Goal: Task Accomplishment & Management: Manage account settings

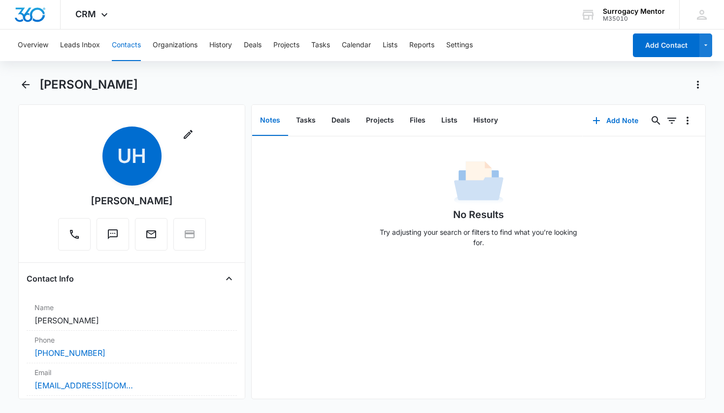
click at [133, 48] on button "Contacts" at bounding box center [126, 46] width 29 height 32
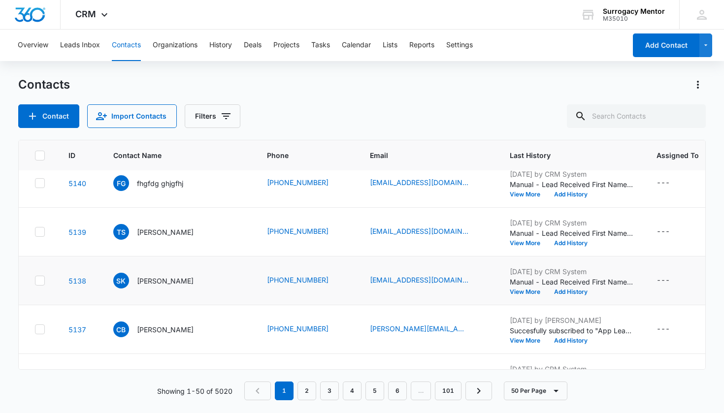
scroll to position [747, 0]
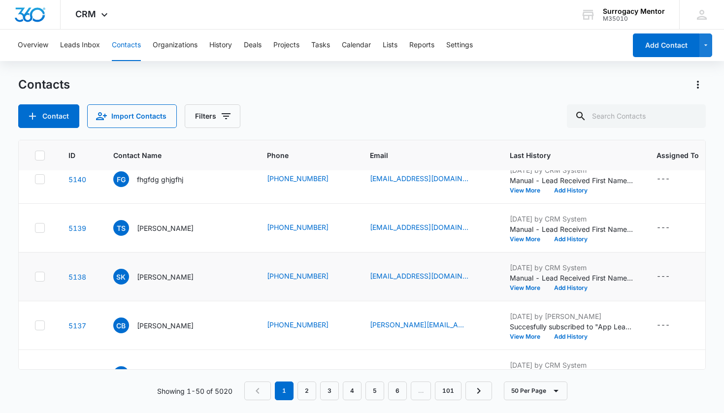
drag, startPoint x: 166, startPoint y: 280, endPoint x: 164, endPoint y: 261, distance: 19.3
click at [166, 280] on p "[PERSON_NAME]" at bounding box center [165, 277] width 57 height 10
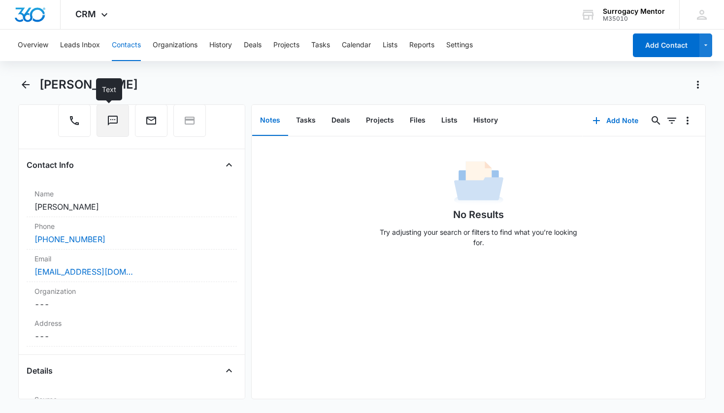
scroll to position [258, 0]
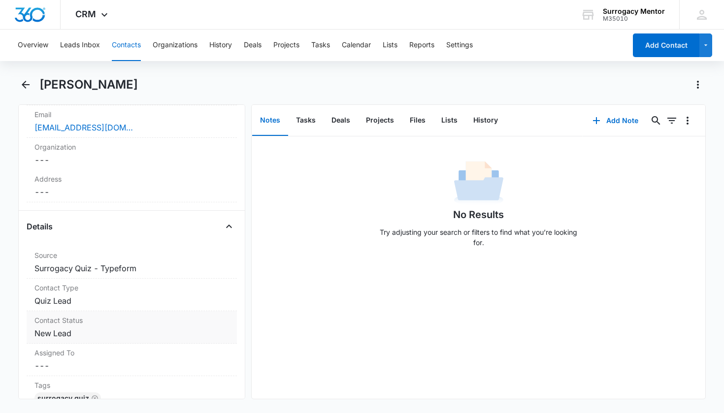
click at [68, 330] on dd "Cancel Save Changes New Lead" at bounding box center [131, 334] width 195 height 12
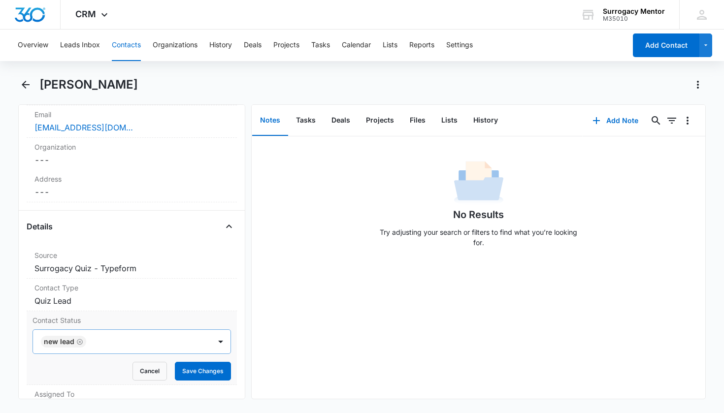
click at [70, 341] on div "New Lead" at bounding box center [59, 341] width 31 height 7
click at [79, 342] on icon "Remove New Lead" at bounding box center [80, 342] width 6 height 6
click at [89, 340] on div "Contact Status" at bounding box center [120, 342] width 157 height 12
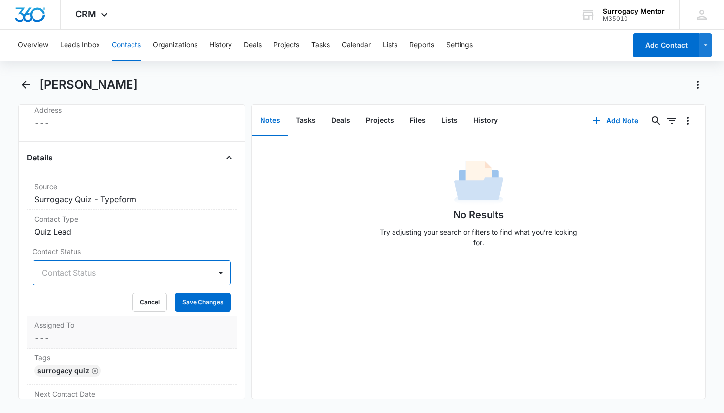
scroll to position [403, 0]
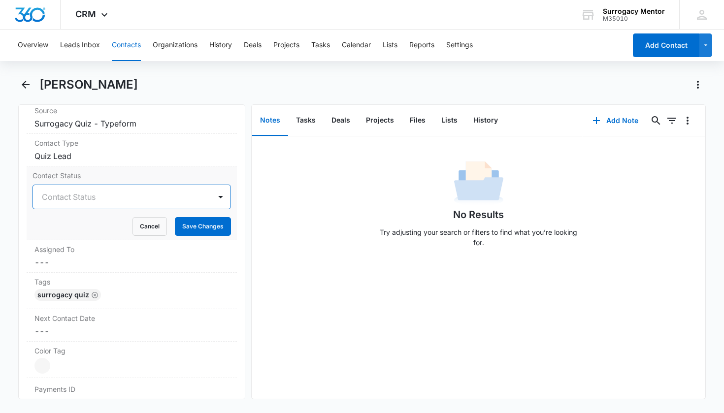
click at [186, 206] on div "Contact Status" at bounding box center [122, 197] width 178 height 24
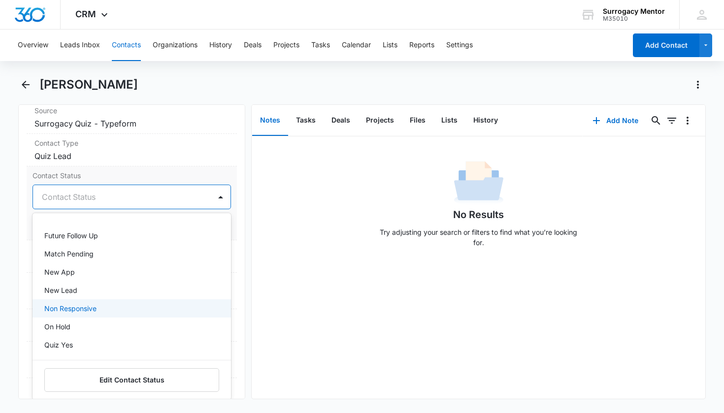
scroll to position [138, 0]
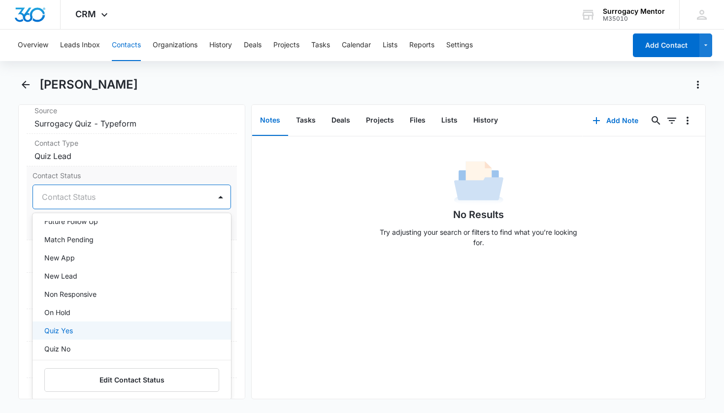
click at [123, 323] on div "Quiz Yes" at bounding box center [132, 331] width 199 height 18
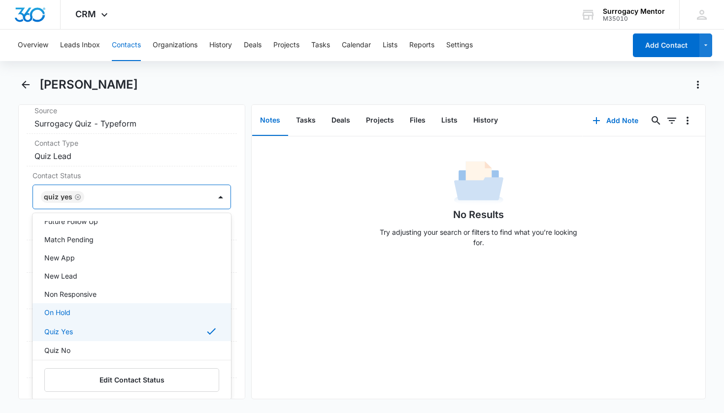
click at [235, 305] on div "Remove SK [PERSON_NAME] Contact Info Name Cancel Save Changes [PERSON_NAME] Pho…" at bounding box center [132, 251] width 228 height 295
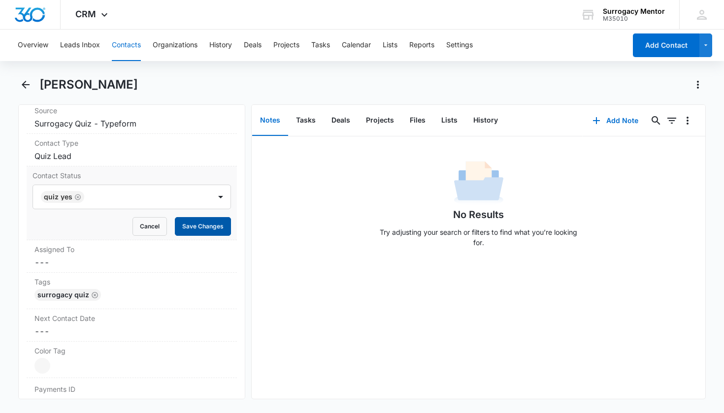
click at [193, 218] on button "Save Changes" at bounding box center [203, 226] width 56 height 19
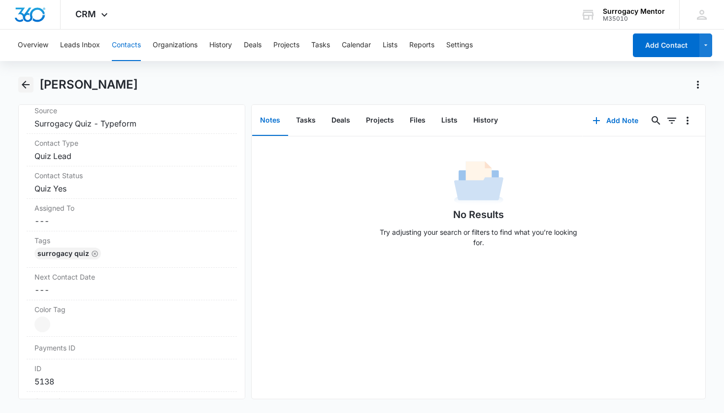
click at [30, 79] on icon "Back" at bounding box center [26, 85] width 12 height 12
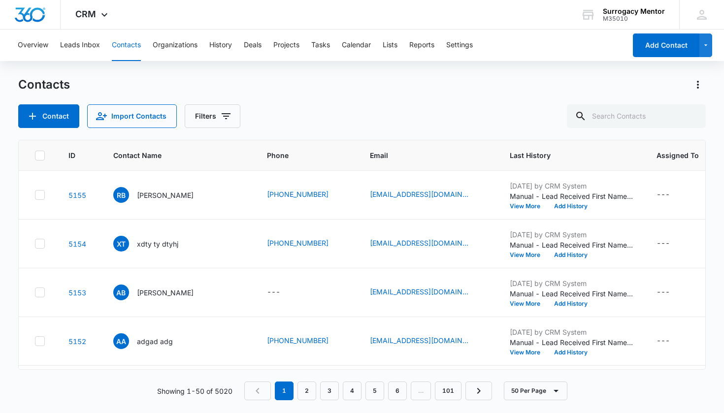
scroll to position [747, 0]
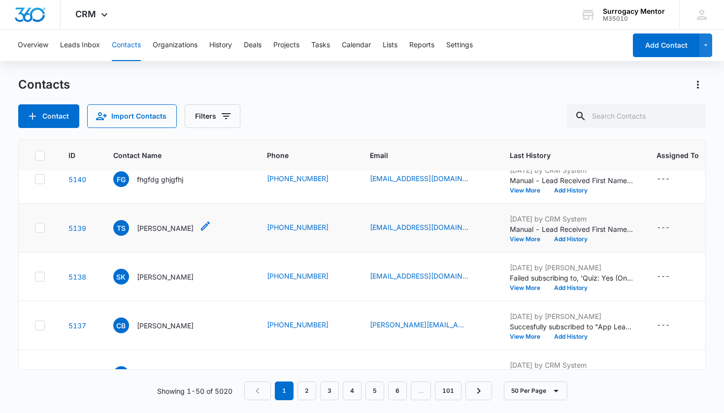
click at [162, 226] on p "[PERSON_NAME]" at bounding box center [165, 228] width 57 height 10
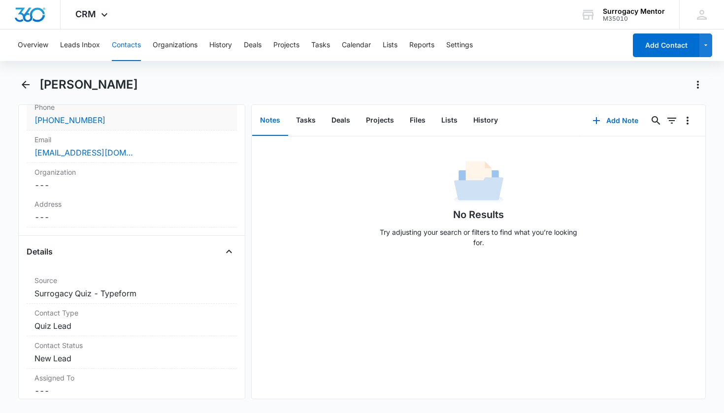
scroll to position [348, 0]
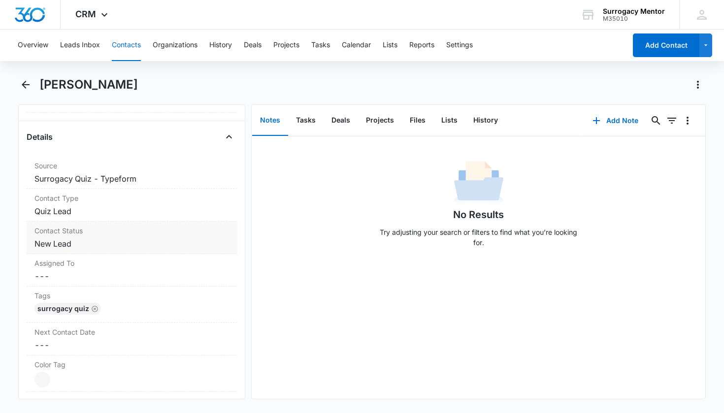
click at [61, 249] on dd "Cancel Save Changes New Lead" at bounding box center [131, 244] width 195 height 12
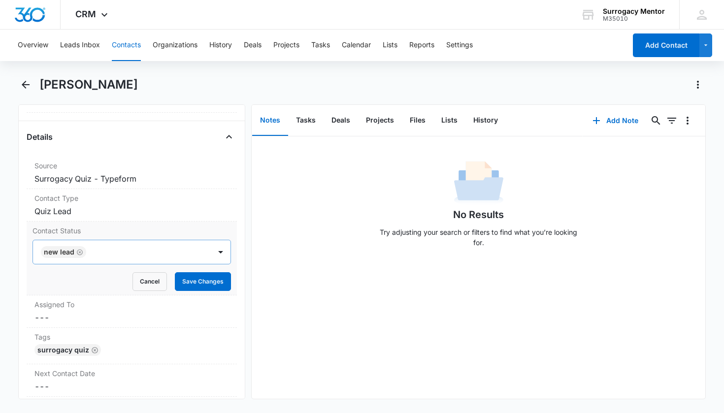
click at [79, 253] on icon "Remove New Lead" at bounding box center [80, 252] width 6 height 6
click at [84, 253] on div "Contact Status" at bounding box center [120, 252] width 157 height 12
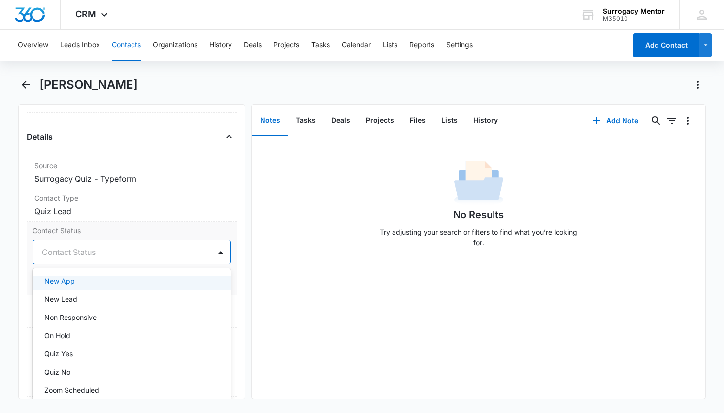
scroll to position [172, 0]
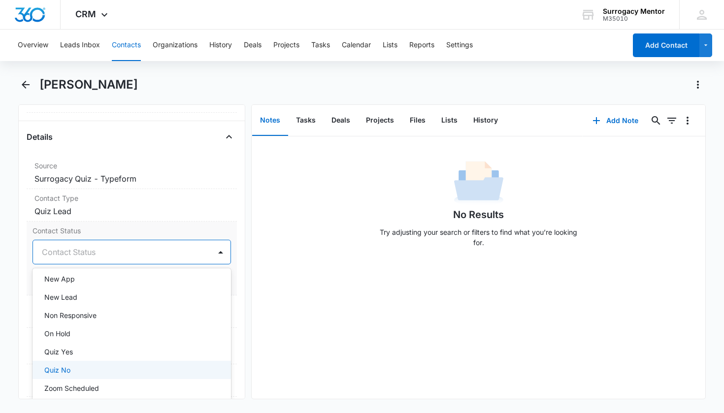
click at [93, 363] on div "Quiz No" at bounding box center [132, 370] width 199 height 18
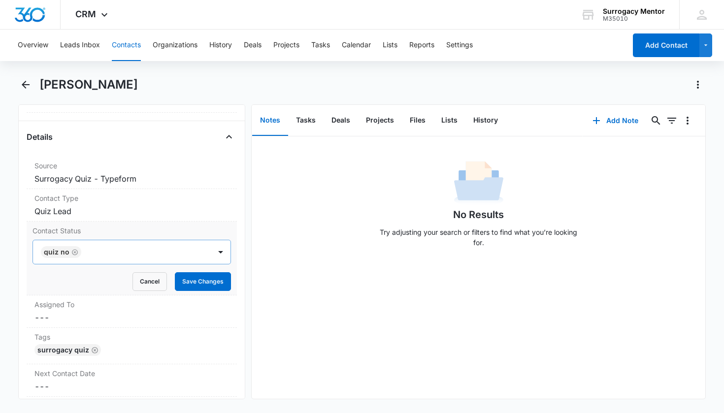
click at [229, 283] on div "Contact Status Quiz No Cancel Save Changes" at bounding box center [132, 259] width 211 height 74
click at [213, 283] on button "Save Changes" at bounding box center [203, 281] width 56 height 19
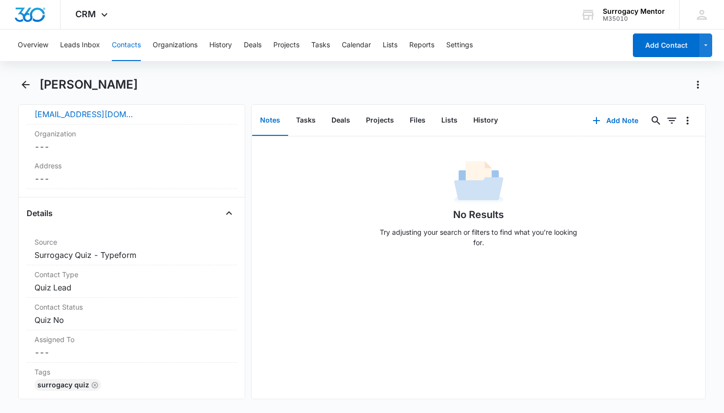
scroll to position [98, 0]
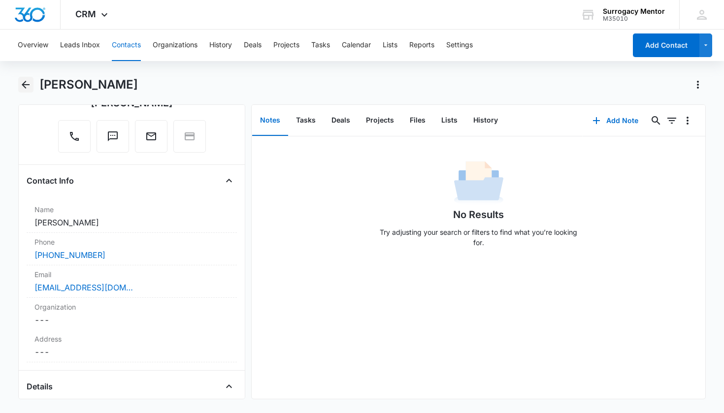
click at [25, 85] on icon "Back" at bounding box center [26, 85] width 8 height 8
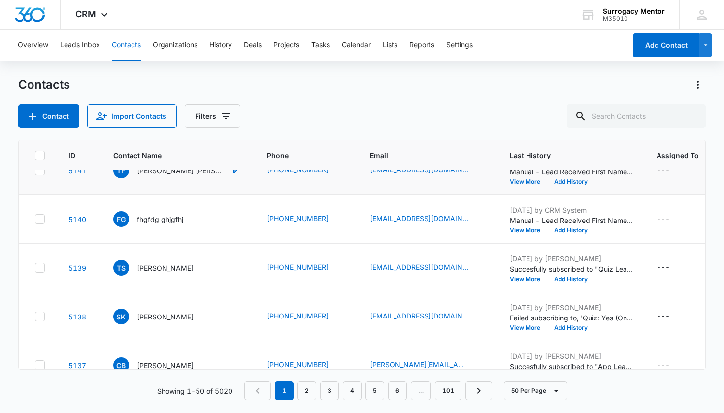
scroll to position [645, 0]
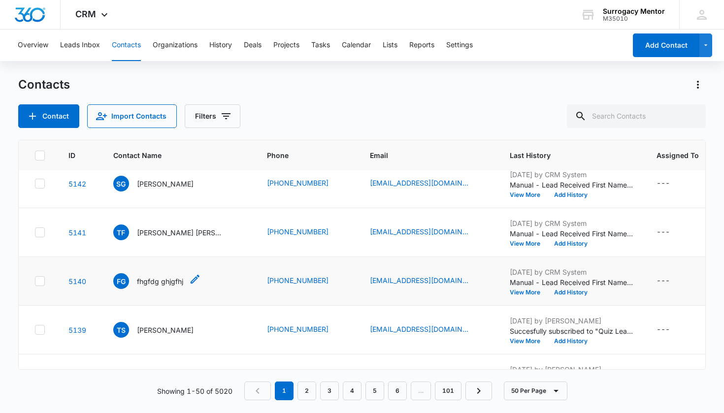
click at [159, 287] on div "fg fhgfdg ghjgfhj" at bounding box center [148, 281] width 70 height 16
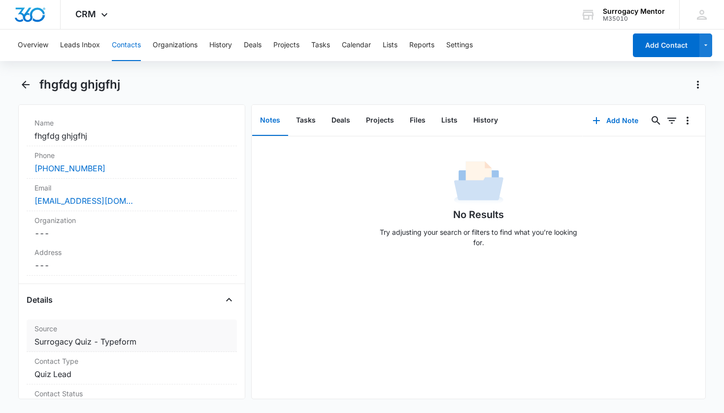
scroll to position [273, 0]
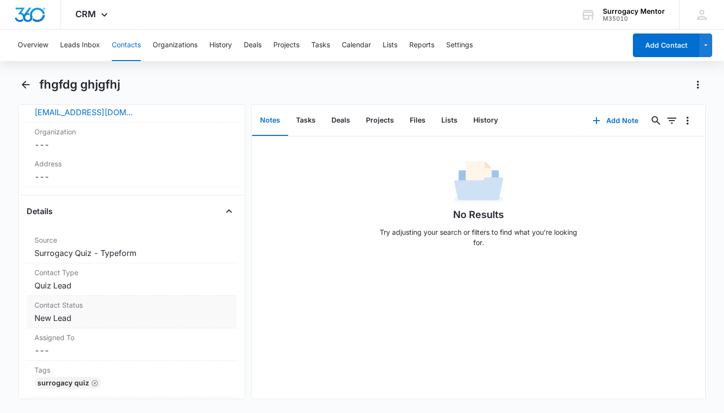
click at [56, 319] on dd "Cancel Save Changes New Lead" at bounding box center [131, 318] width 195 height 12
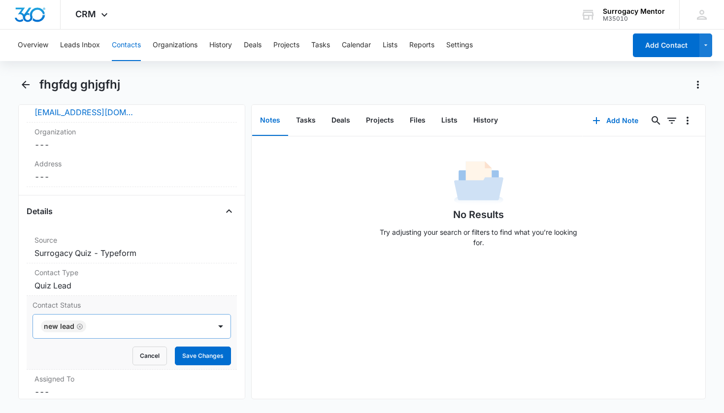
click at [80, 328] on icon "Remove New Lead" at bounding box center [80, 327] width 6 height 6
click at [79, 328] on div "Contact Status" at bounding box center [120, 327] width 157 height 12
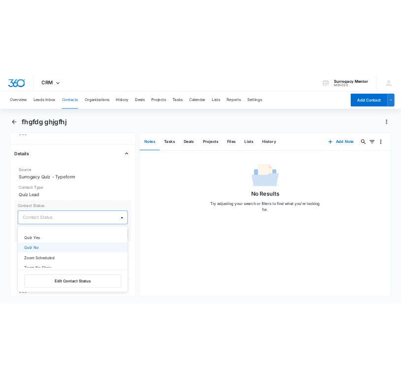
scroll to position [253, 0]
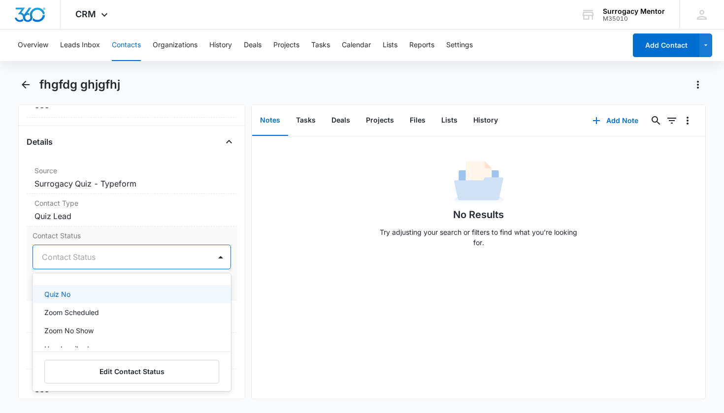
click at [152, 301] on div "Quiz No" at bounding box center [132, 294] width 199 height 18
click at [230, 288] on div "Remove fg fhgfdg ghjgfhj Contact Info Name Cancel Save Changes fhgfdg ghjgfhj P…" at bounding box center [132, 251] width 228 height 295
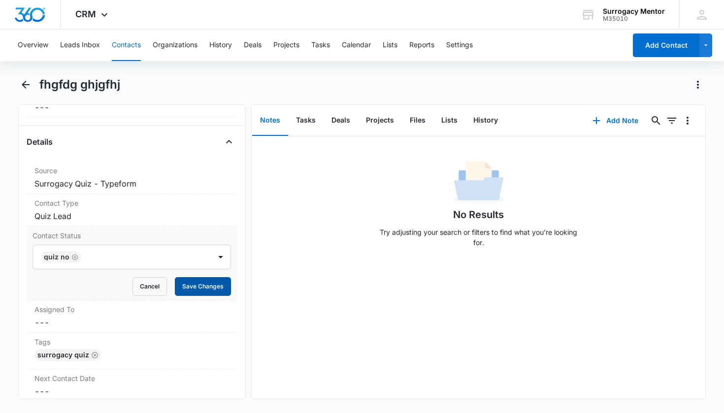
click at [208, 292] on button "Save Changes" at bounding box center [203, 286] width 56 height 19
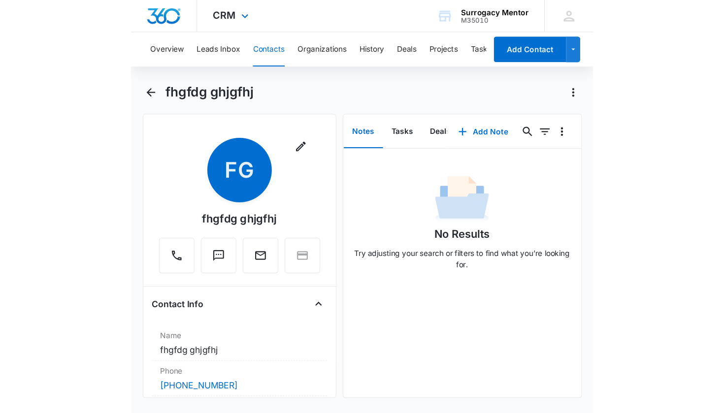
scroll to position [0, 0]
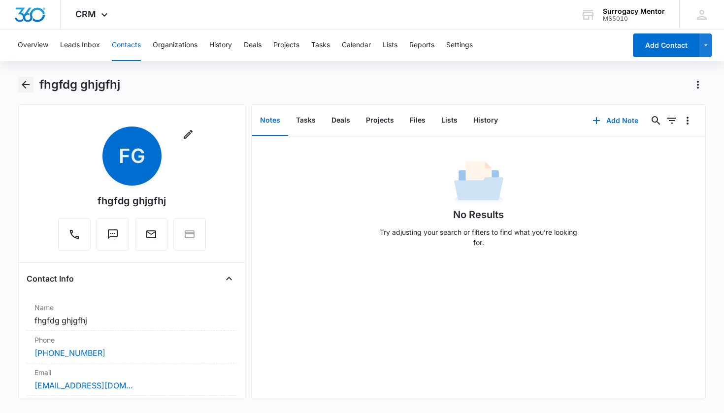
click at [22, 82] on icon "Back" at bounding box center [26, 85] width 12 height 12
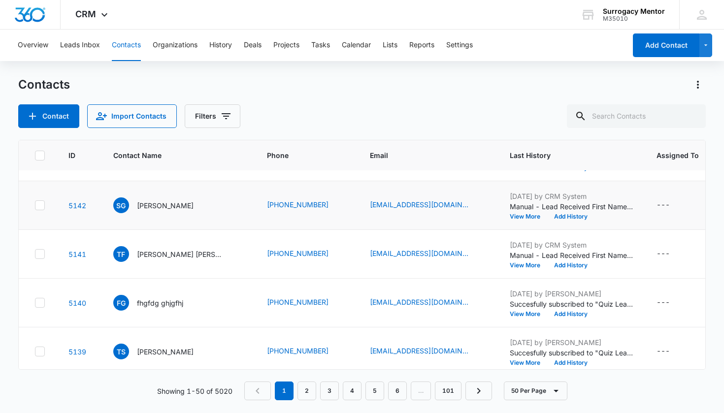
scroll to position [618, 0]
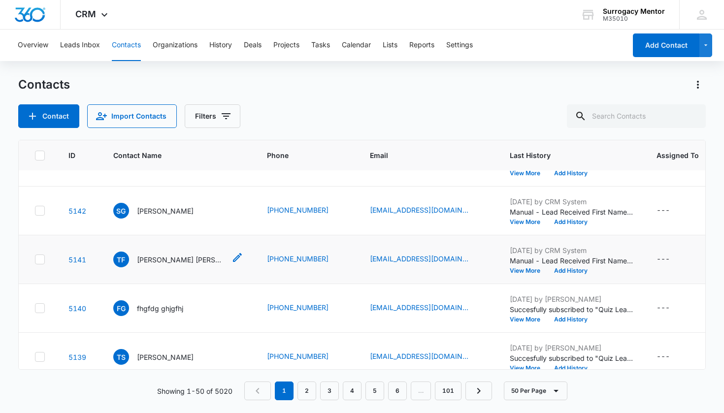
click at [164, 261] on p "[PERSON_NAME] [PERSON_NAME]" at bounding box center [181, 260] width 89 height 10
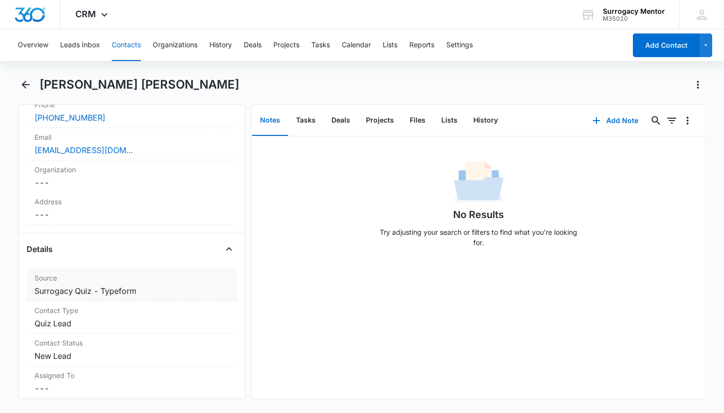
scroll to position [321, 0]
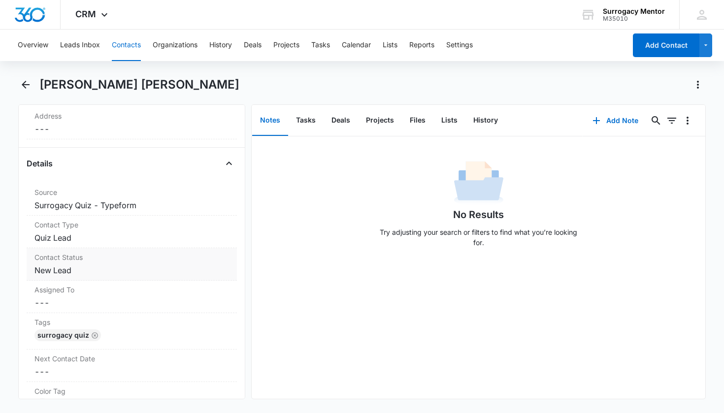
click at [69, 272] on dd "Cancel Save Changes New Lead" at bounding box center [131, 270] width 195 height 12
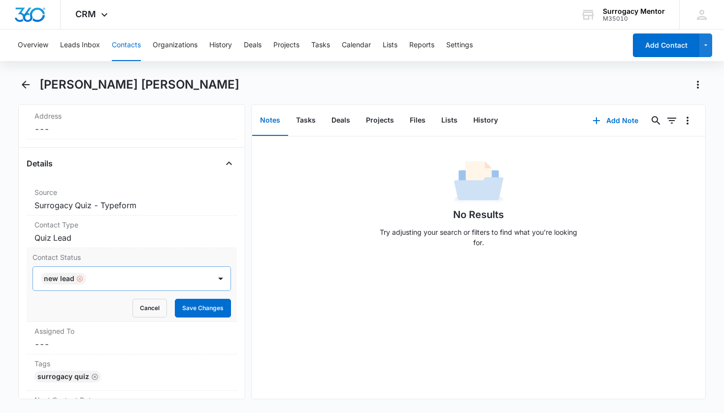
click at [74, 279] on div "Remove New Lead" at bounding box center [78, 278] width 9 height 7
click at [82, 279] on div "Contact Status" at bounding box center [120, 279] width 157 height 12
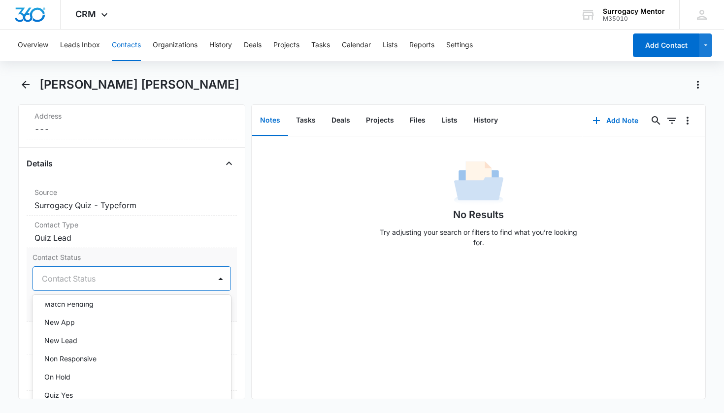
scroll to position [211, 0]
drag, startPoint x: 99, startPoint y: 352, endPoint x: 107, endPoint y: 345, distance: 11.2
click at [99, 352] on div "Quiz No" at bounding box center [132, 358] width 199 height 18
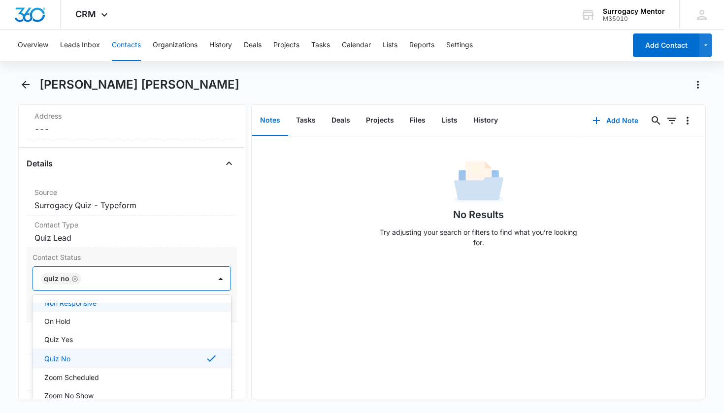
click at [226, 306] on div "Contact Status option Quiz No, selected. Non Responsive, 12 of 25. 25 results a…" at bounding box center [132, 285] width 211 height 74
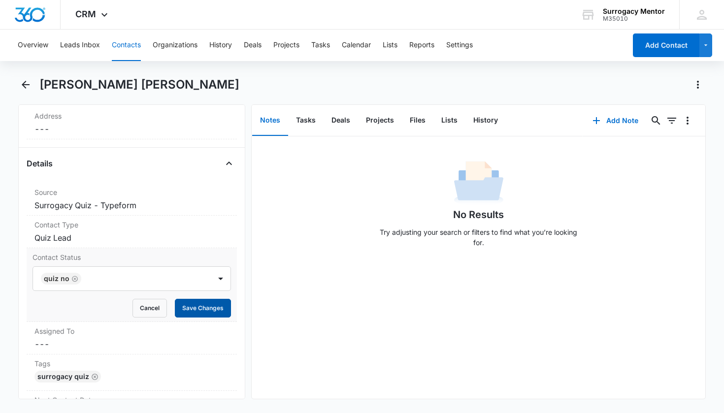
click at [194, 308] on button "Save Changes" at bounding box center [203, 308] width 56 height 19
